Goal: Transaction & Acquisition: Purchase product/service

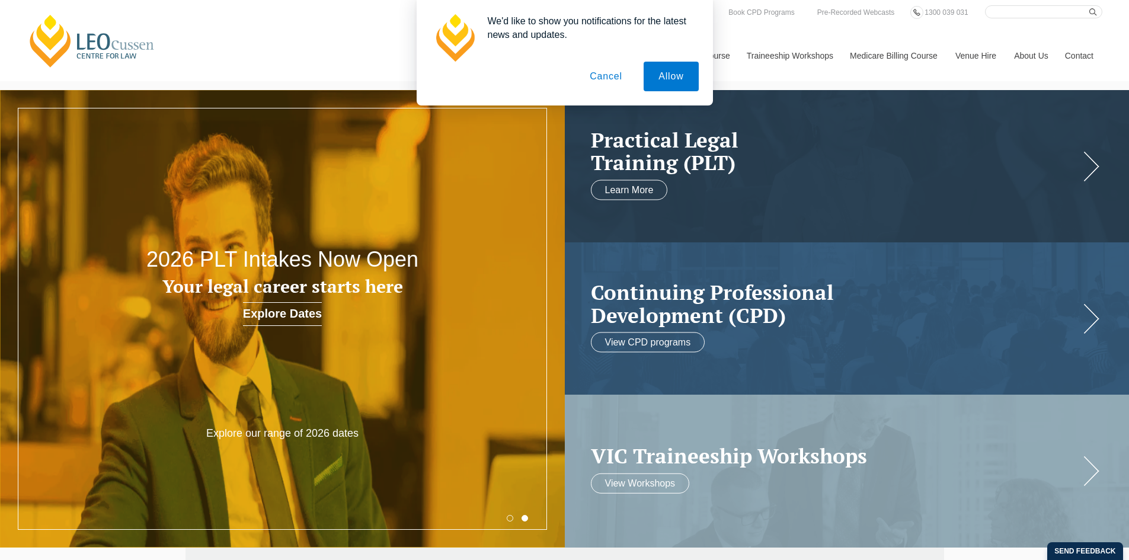
click at [607, 84] on button "Cancel" at bounding box center [606, 77] width 62 height 30
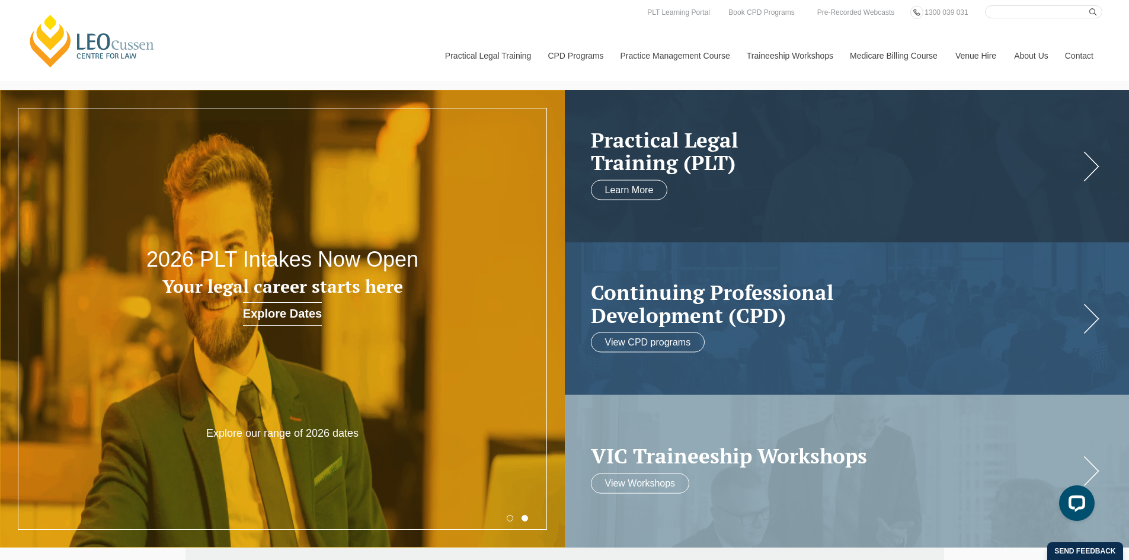
click at [1004, 11] on input "Search here" at bounding box center [1043, 11] width 117 height 13
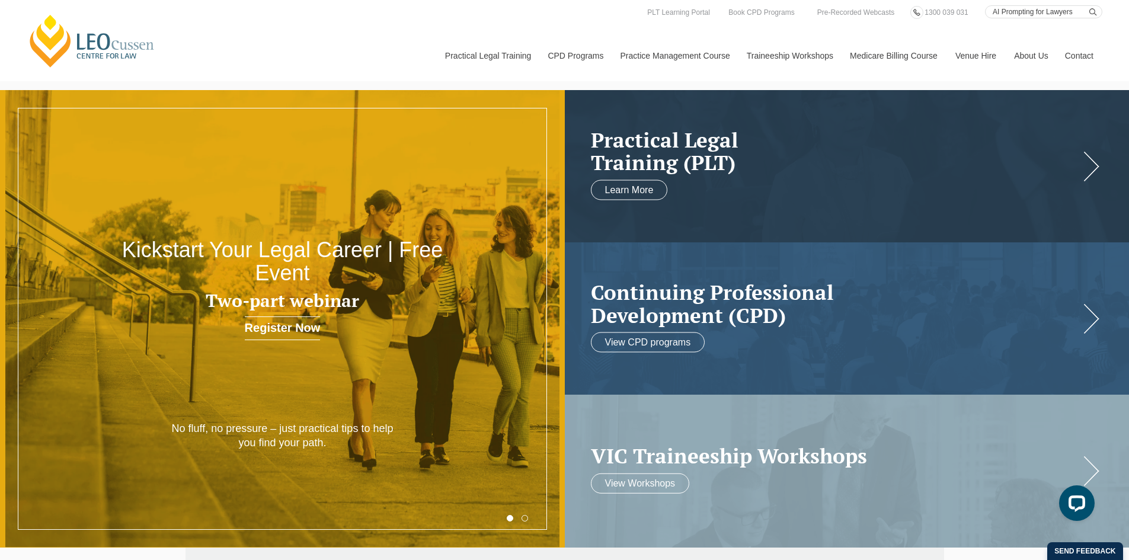
type input "AI Prompting for Lawyers"
click at [1090, 5] on button "submit" at bounding box center [1096, 11] width 13 height 13
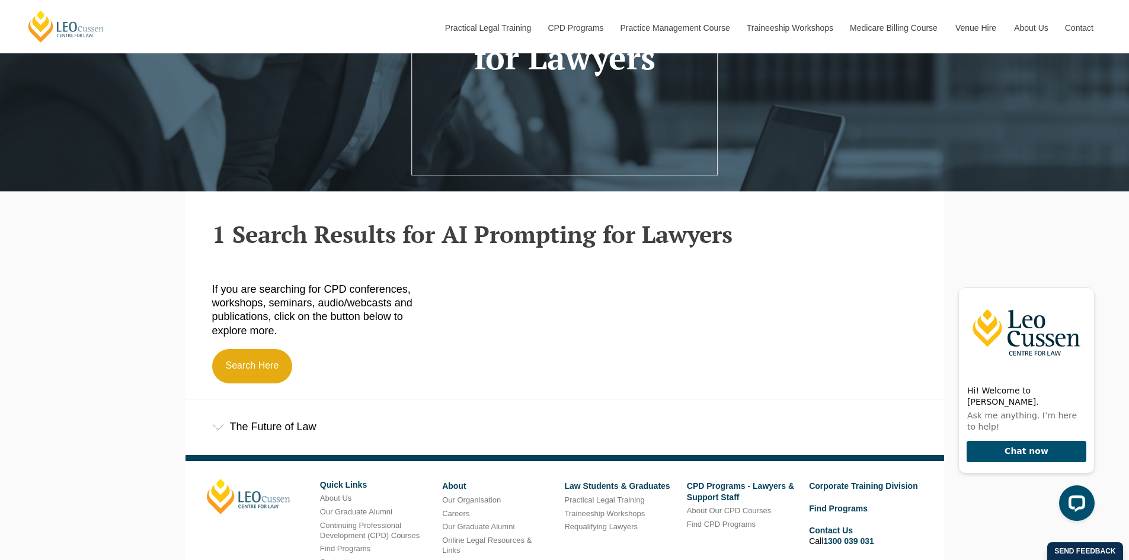
scroll to position [185, 0]
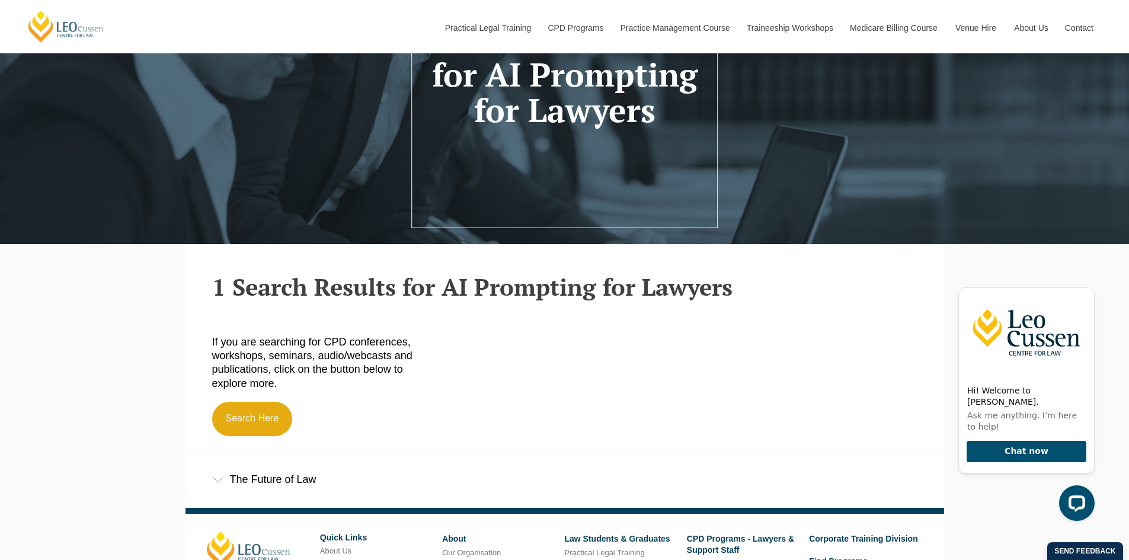
click at [220, 480] on icon at bounding box center [218, 480] width 12 height 6
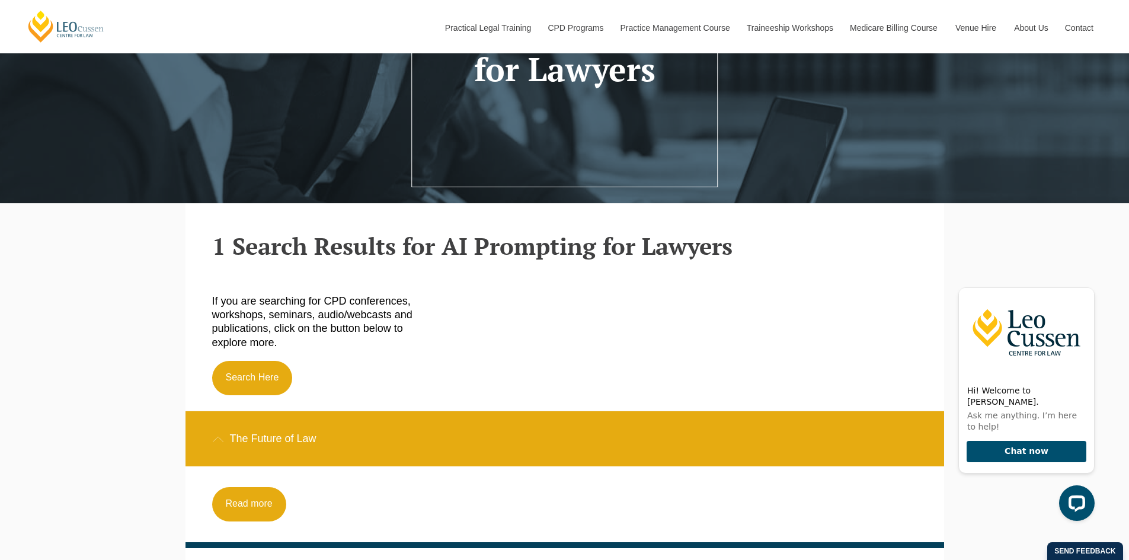
scroll to position [201, 0]
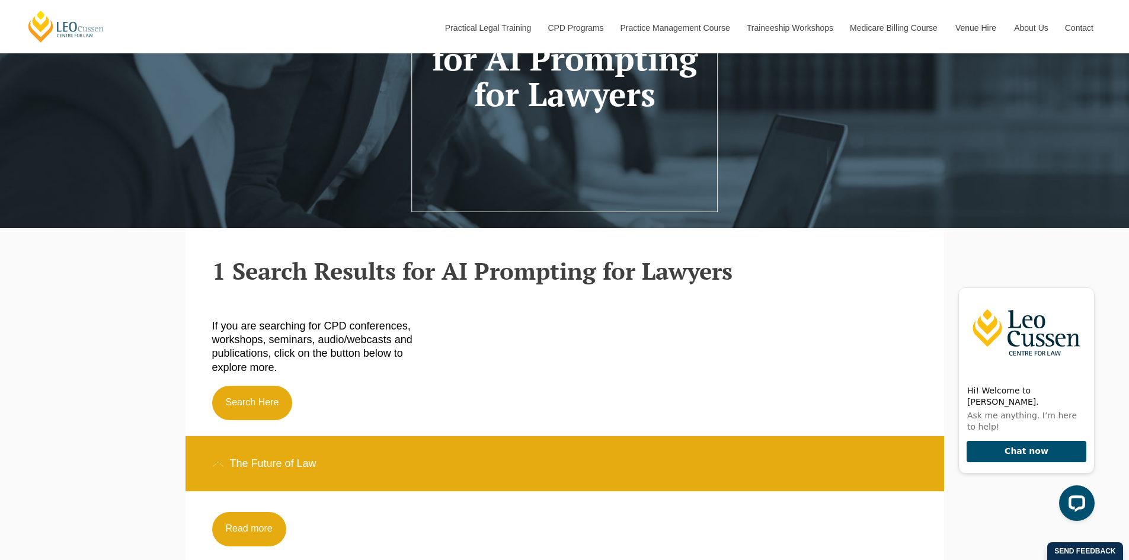
click at [569, 278] on h2 "1 Search Results for AI Prompting for Lawyers" at bounding box center [565, 271] width 706 height 26
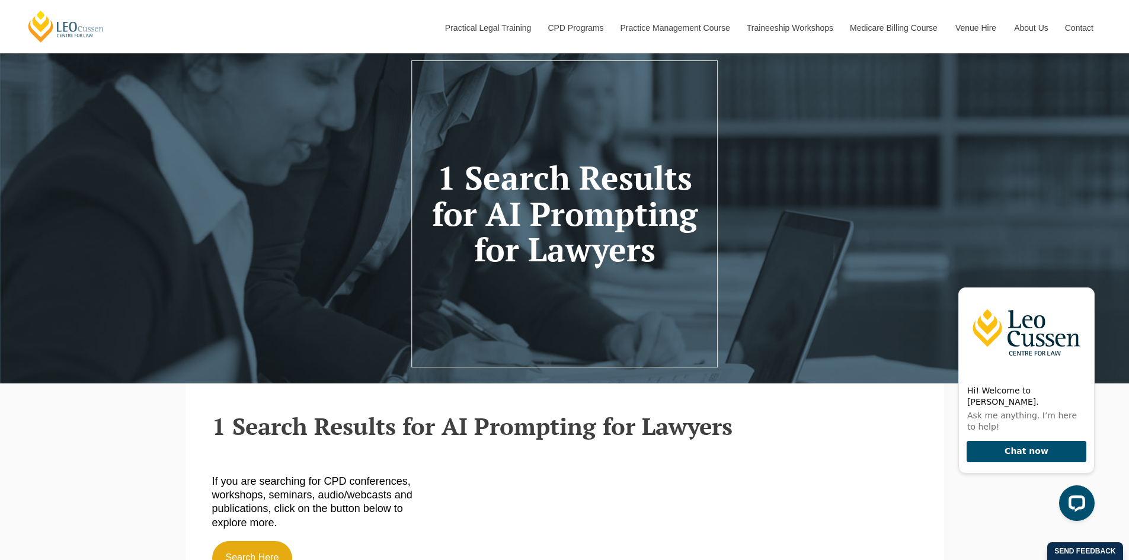
scroll to position [0, 0]
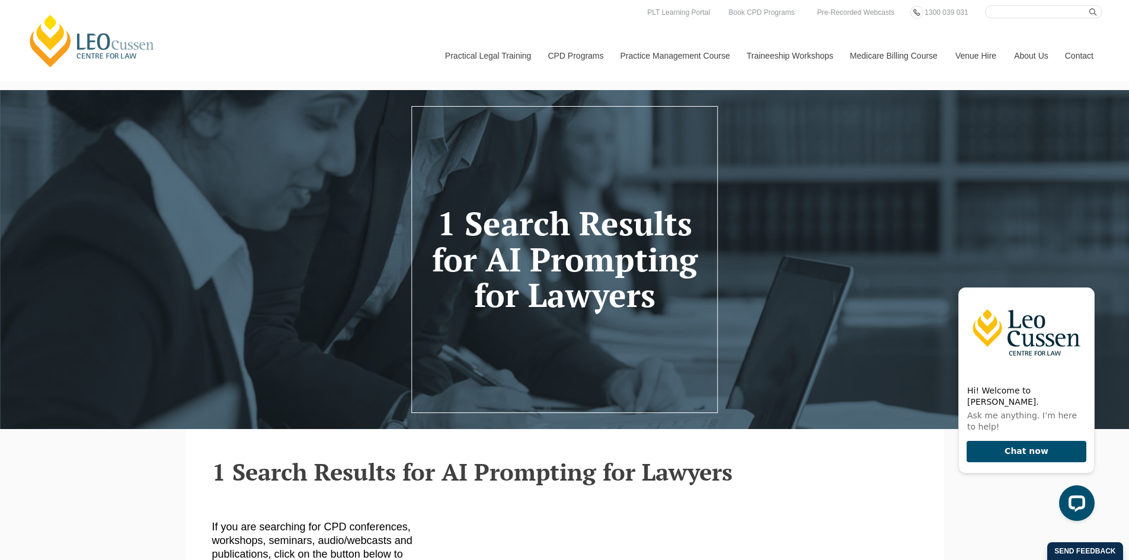
click at [562, 262] on h1 "1 Search Results for AI Prompting for Lawyers" at bounding box center [564, 260] width 271 height 108
click at [774, 17] on link "Book CPD Programs" at bounding box center [762, 12] width 68 height 13
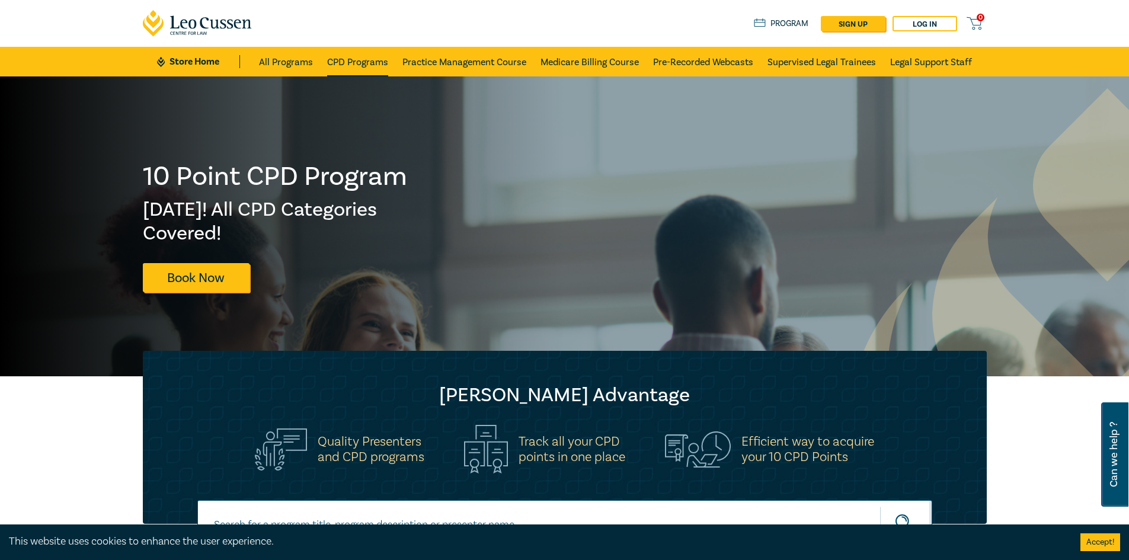
click at [359, 59] on link "CPD Programs" at bounding box center [357, 62] width 61 height 30
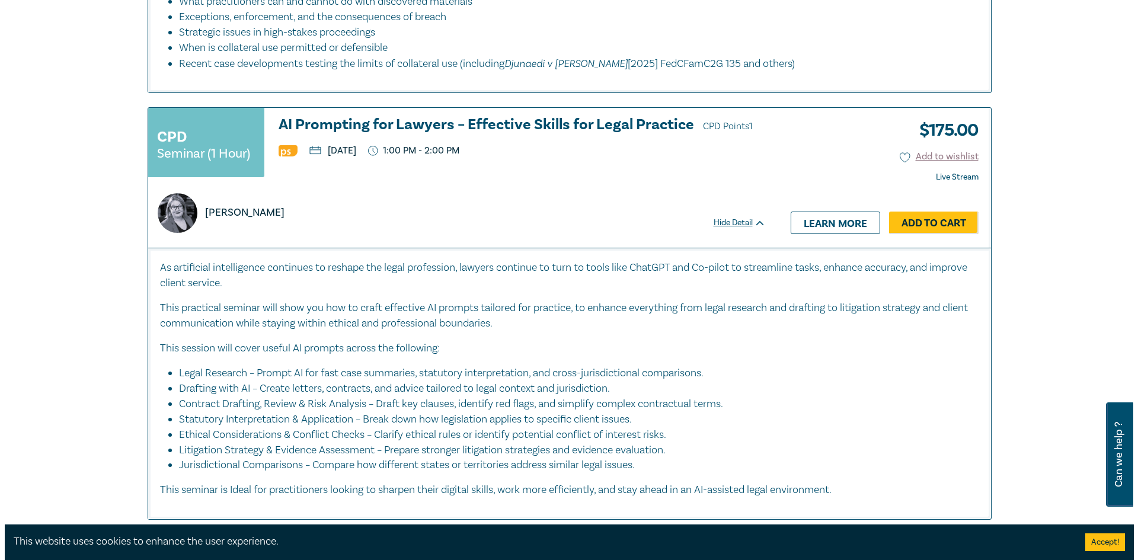
scroll to position [1423, 0]
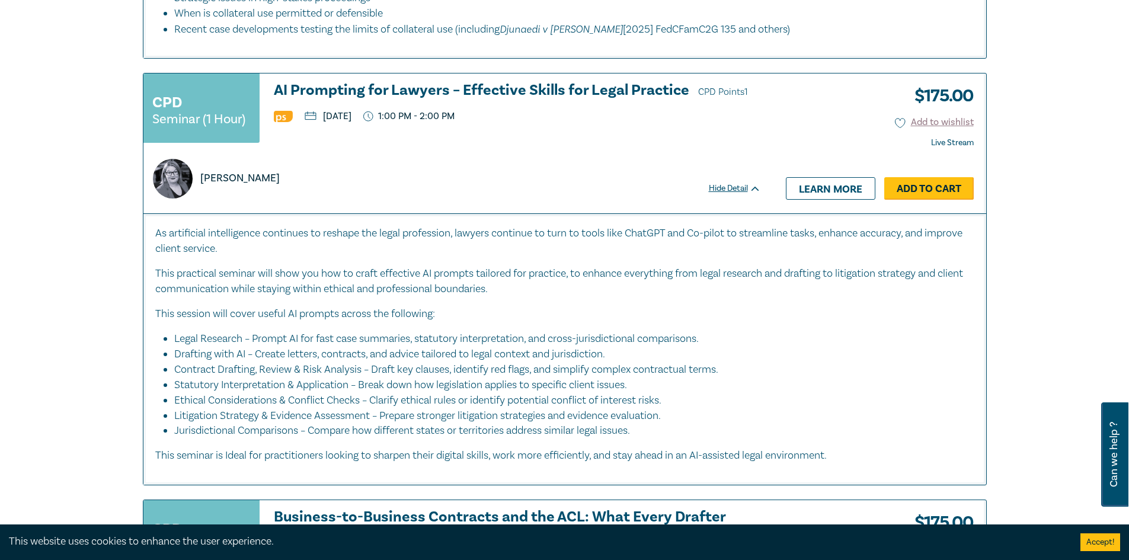
click at [935, 177] on link "Add to Cart" at bounding box center [930, 188] width 90 height 23
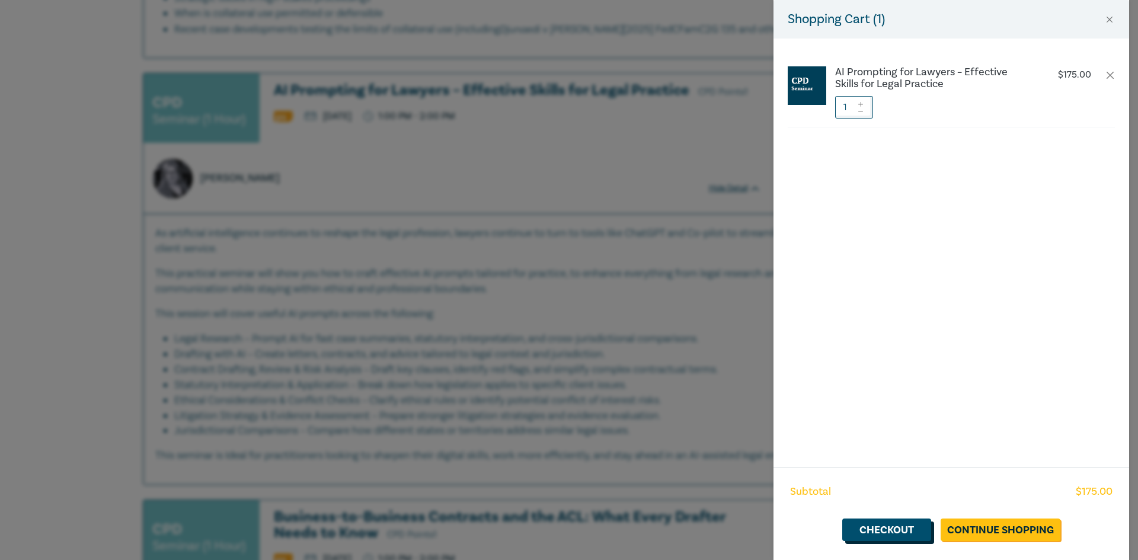
click at [889, 525] on link "Checkout" at bounding box center [887, 530] width 89 height 23
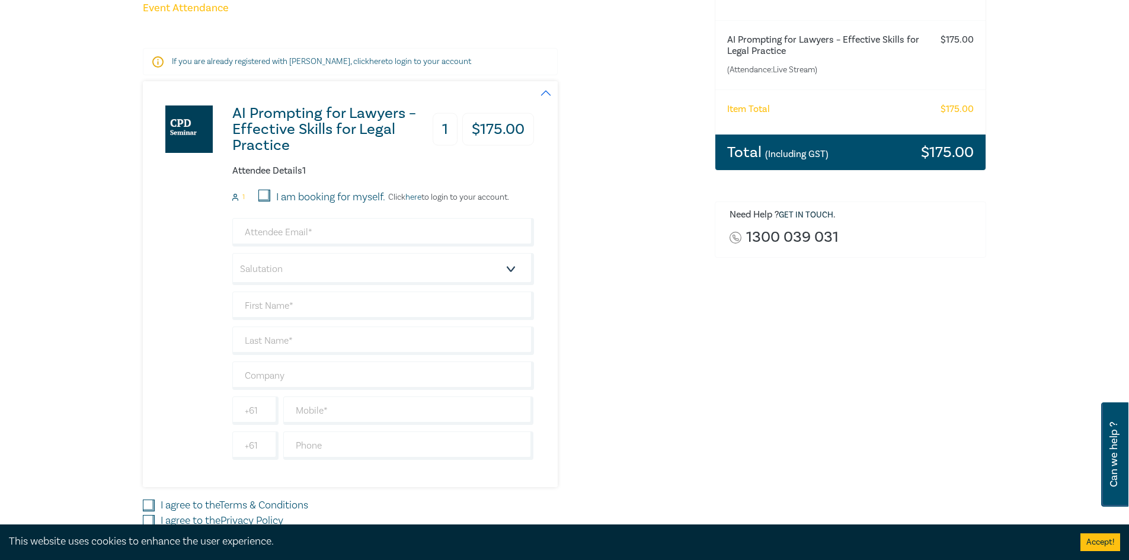
scroll to position [178, 0]
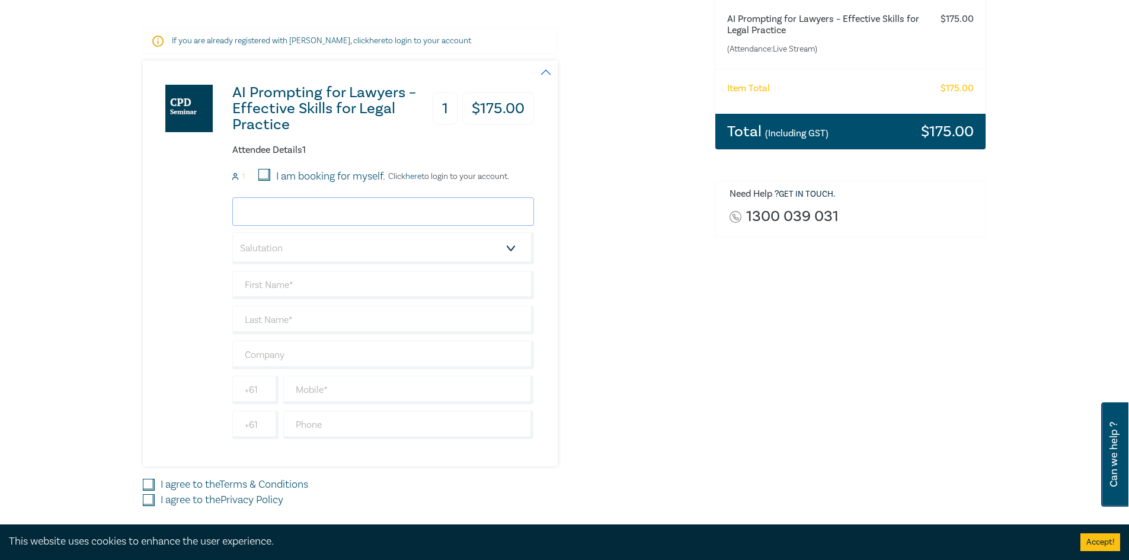
click at [308, 214] on input "email" at bounding box center [383, 211] width 302 height 28
type input "bkovacs@bflaw.au"
click at [515, 247] on select "Salutation Mr. Mrs. Ms. Miss Dr. Prof. Other" at bounding box center [383, 248] width 302 height 32
select select "Mrs."
click at [232, 232] on select "Salutation Mr. Mrs. Ms. Miss Dr. Prof. Other" at bounding box center [383, 248] width 302 height 32
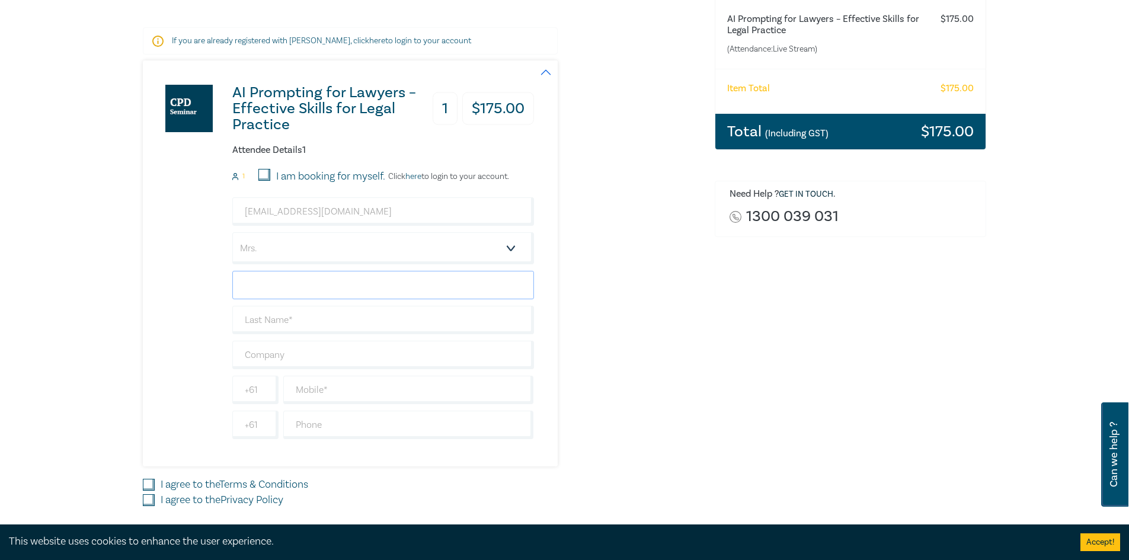
click at [372, 283] on input "text" at bounding box center [383, 285] width 302 height 28
type input "Breanne"
click at [338, 323] on input "text" at bounding box center [383, 320] width 302 height 28
type input "Kovacs"
click at [324, 358] on input "text" at bounding box center [383, 355] width 302 height 28
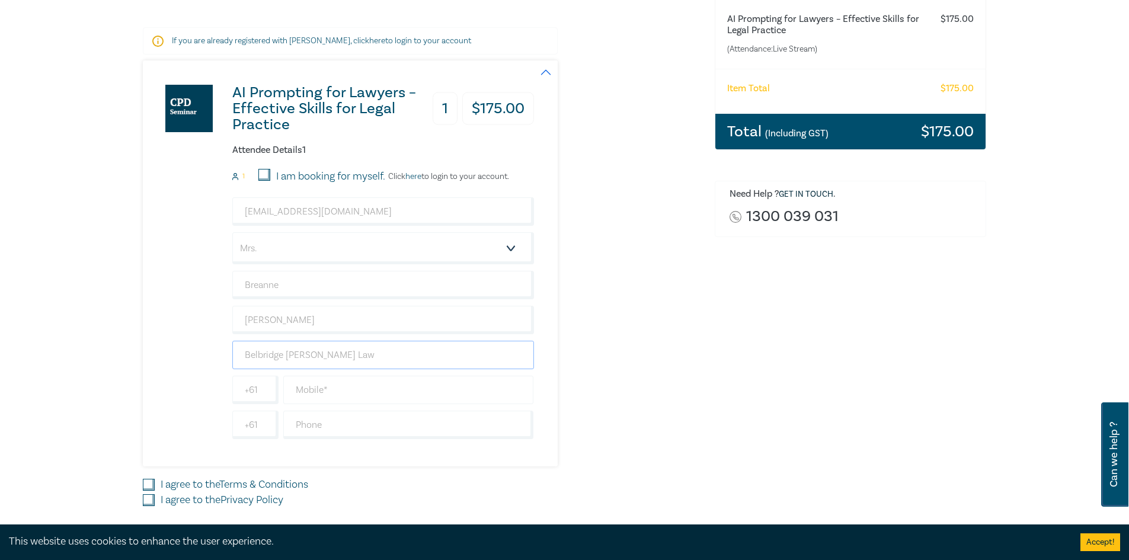
type input "Belbridge Fleming Law"
click at [431, 391] on input "text" at bounding box center [408, 390] width 251 height 28
click at [321, 426] on input "text" at bounding box center [408, 425] width 251 height 28
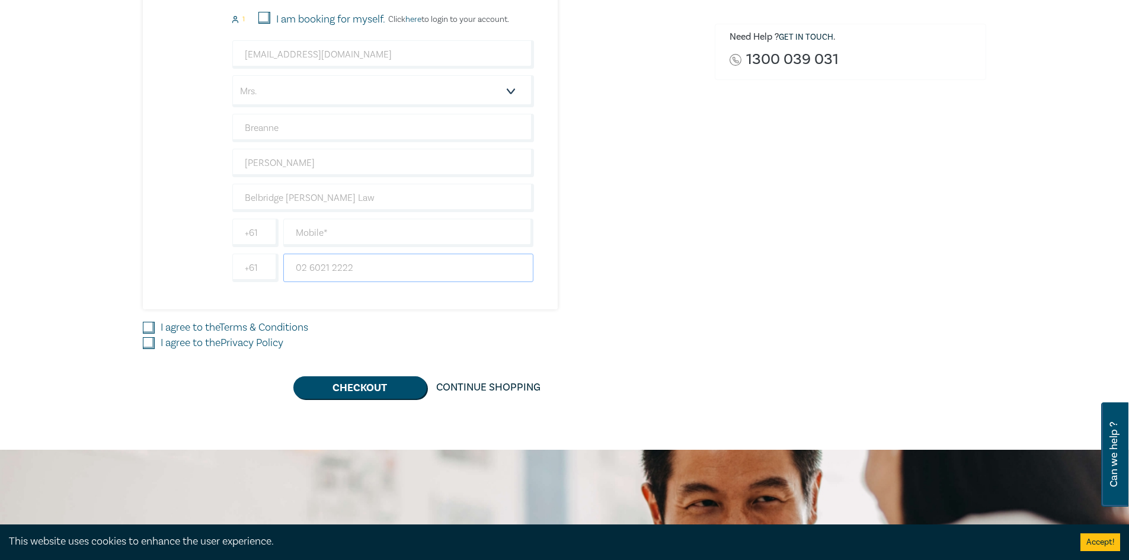
scroll to position [356, 0]
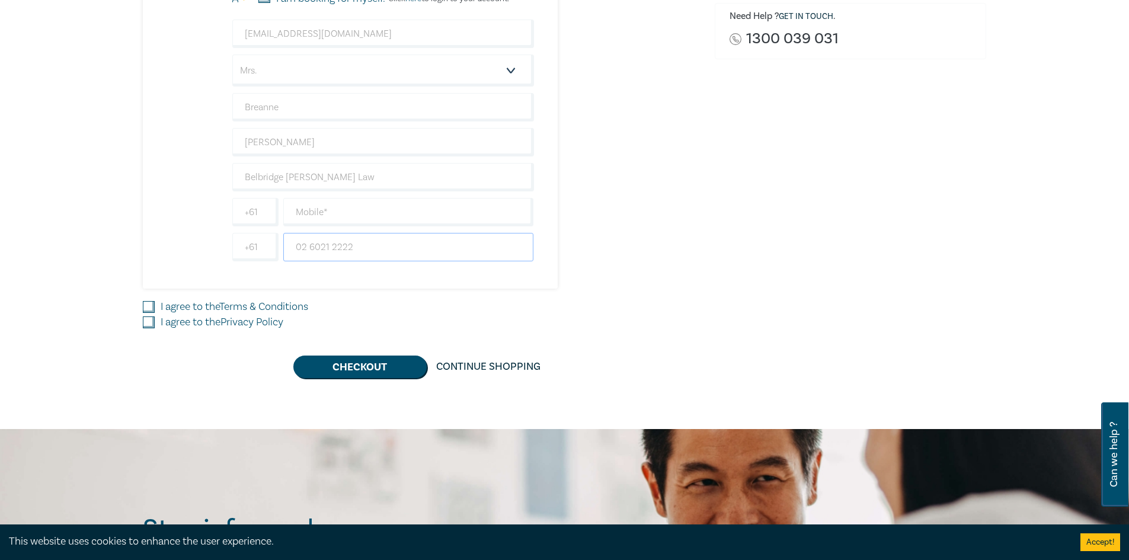
type input "02 6021 2222"
click at [150, 304] on input "I agree to the Terms & Conditions" at bounding box center [149, 307] width 12 height 12
checkbox input "true"
click at [150, 324] on input "I agree to the Privacy Policy" at bounding box center [149, 323] width 12 height 12
checkbox input "true"
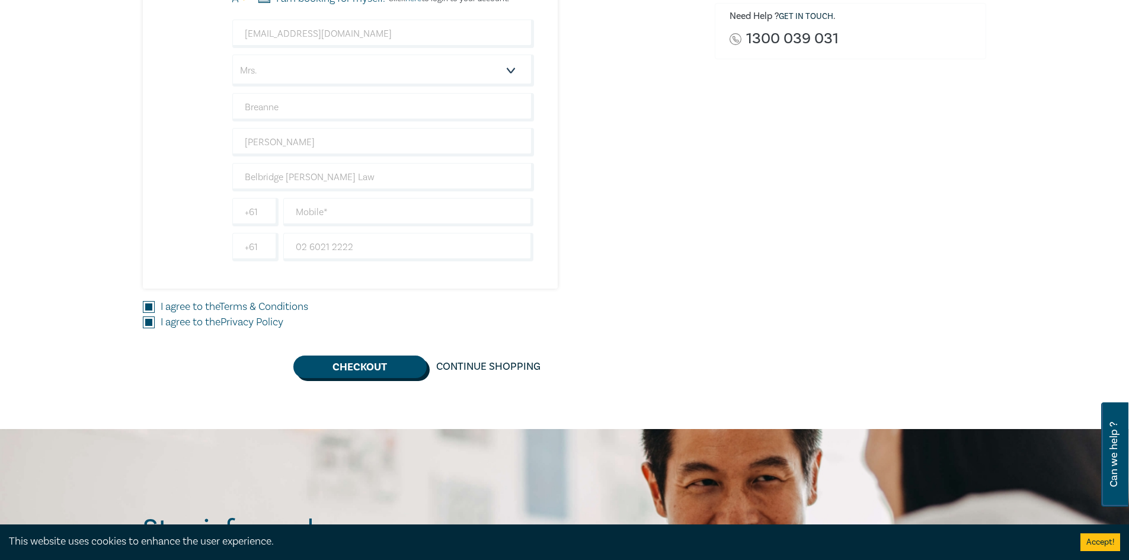
click at [374, 372] on button "Checkout" at bounding box center [359, 367] width 133 height 23
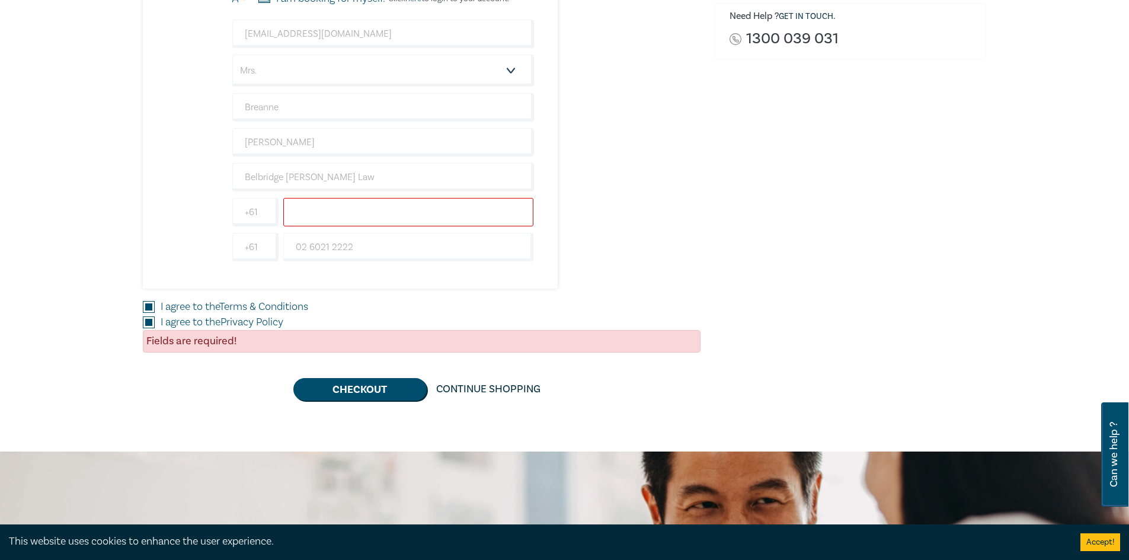
click at [355, 210] on input "text" at bounding box center [408, 212] width 251 height 28
type input "0458 643 167"
click at [709, 193] on div "Order AI Prompting for Lawyers – Effective Skills for Legal Practice (Attendanc…" at bounding box center [851, 86] width 286 height 629
click at [398, 395] on button "Checkout" at bounding box center [359, 389] width 133 height 23
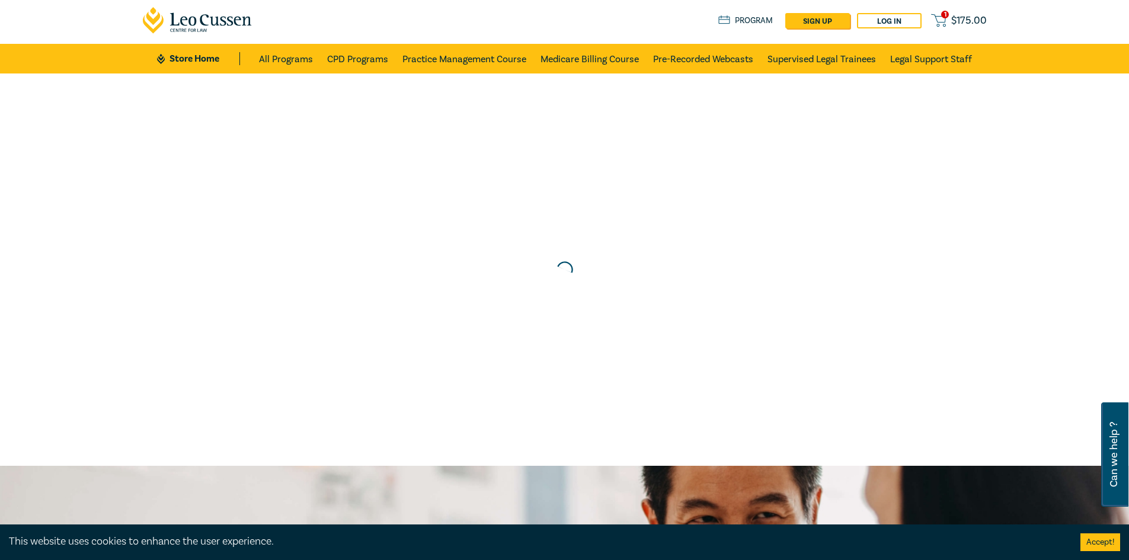
scroll to position [0, 0]
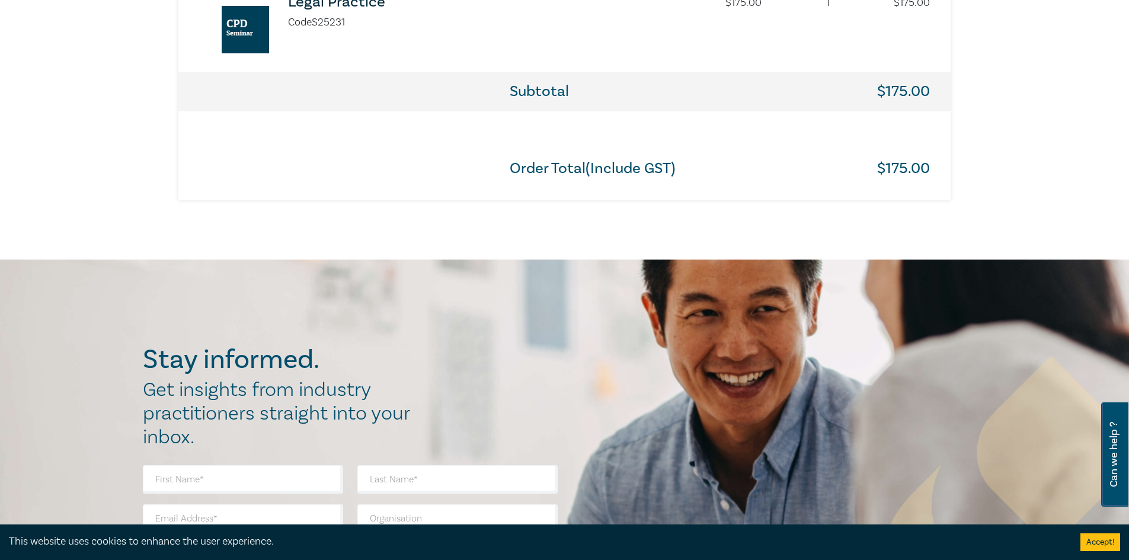
scroll to position [711, 0]
